Goal: Task Accomplishment & Management: Use online tool/utility

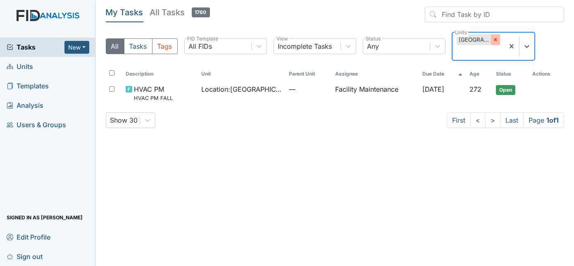
drag, startPoint x: 0, startPoint y: 0, endPoint x: 499, endPoint y: 41, distance: 500.4
click at [499, 41] on div at bounding box center [495, 39] width 9 height 11
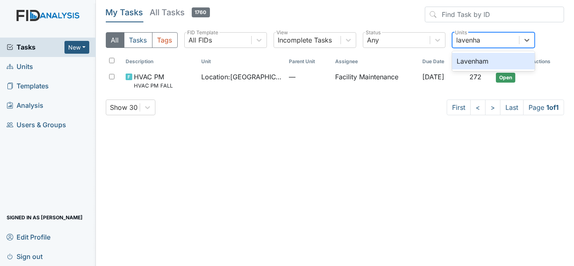
type input "lavenham"
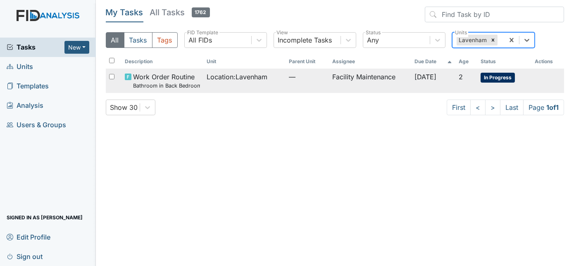
click at [329, 80] on td "Facility Maintenance" at bounding box center [370, 81] width 82 height 24
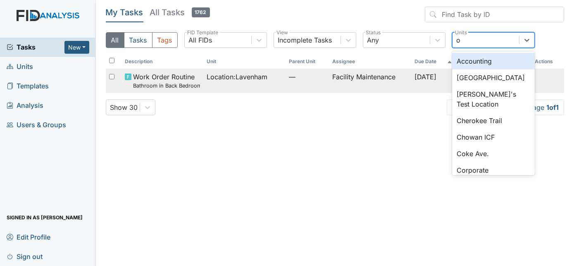
type input "oa"
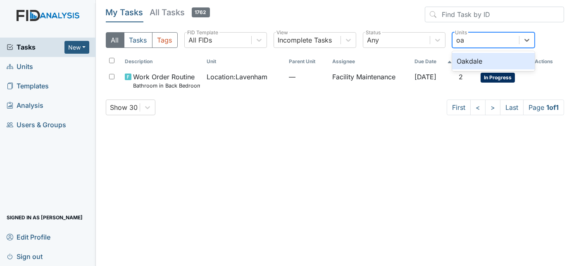
click at [485, 57] on div "Oakdale" at bounding box center [493, 61] width 83 height 17
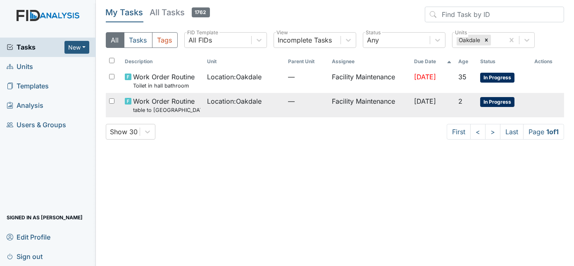
click at [336, 102] on td "Facility Maintenance" at bounding box center [369, 105] width 82 height 24
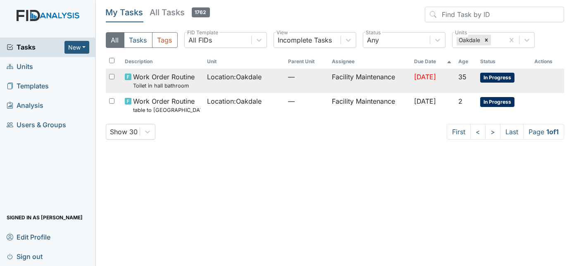
click at [392, 81] on td "Facility Maintenance" at bounding box center [369, 81] width 82 height 24
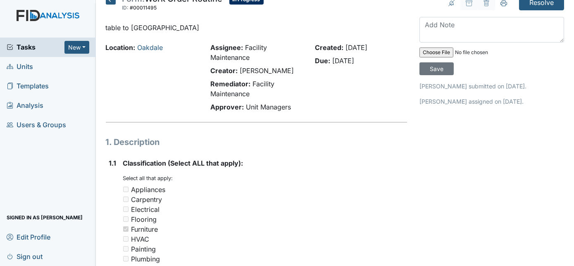
scroll to position [5, 0]
